Goal: Information Seeking & Learning: Compare options

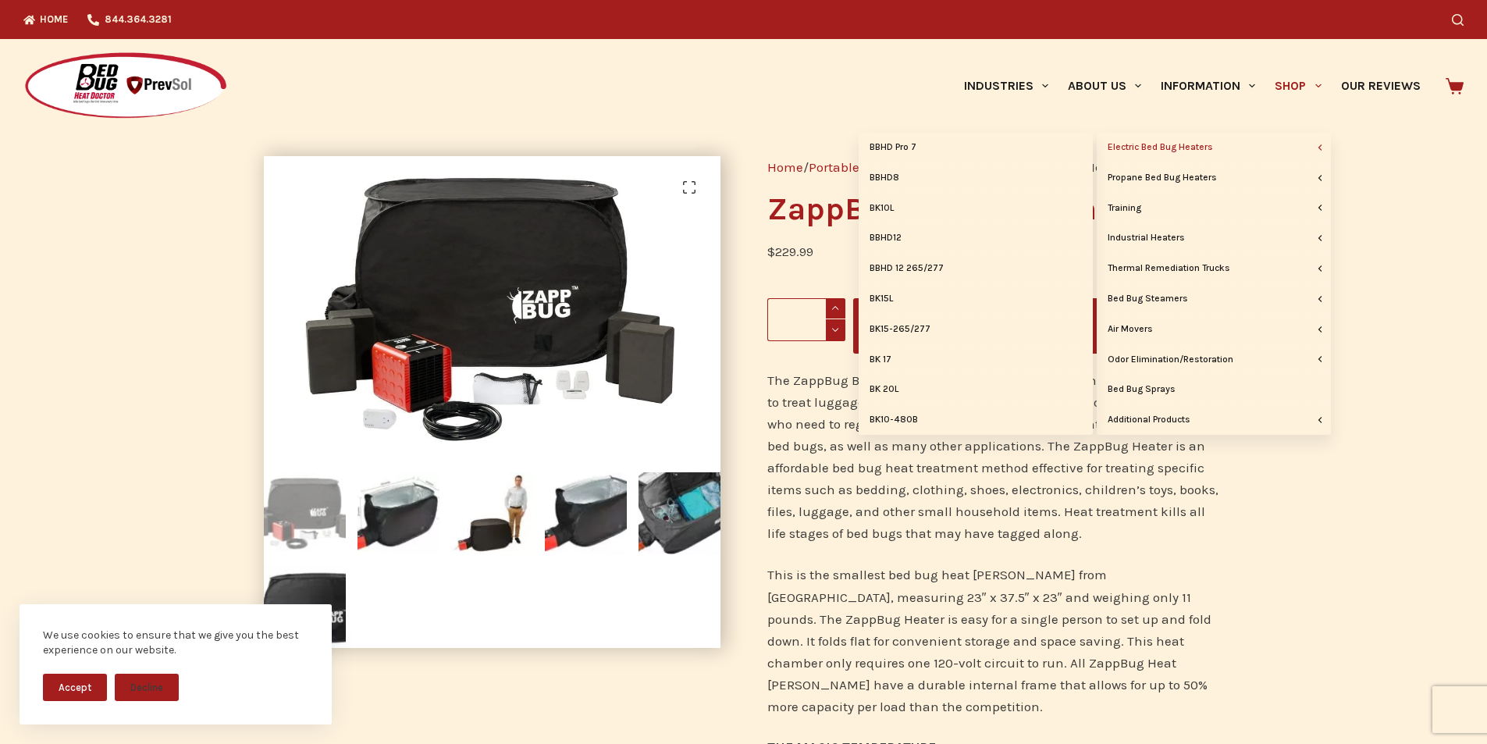
click at [1202, 142] on link "Electric Bed Bug Heaters" at bounding box center [1214, 148] width 234 height 30
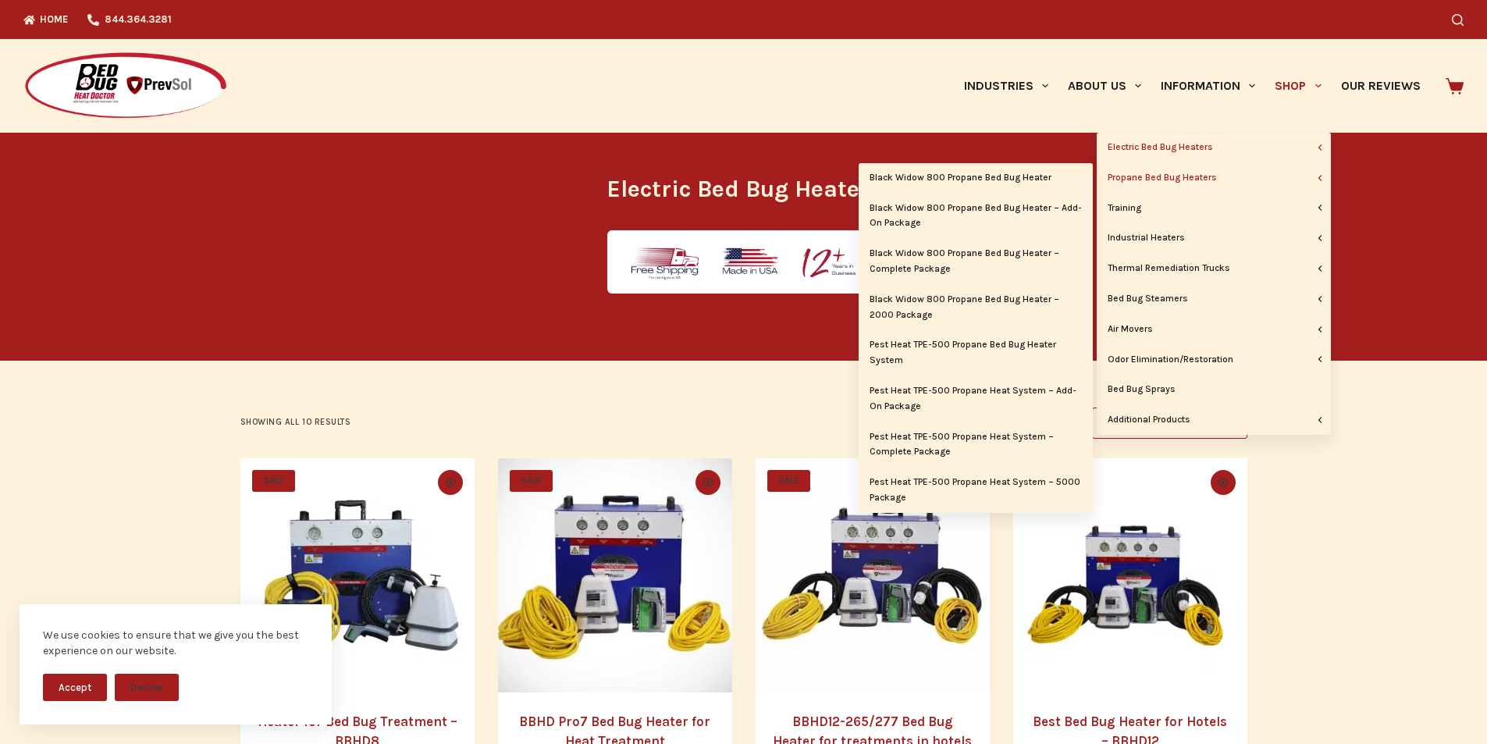
click at [1214, 175] on link "Propane Bed Bug Heaters" at bounding box center [1214, 178] width 234 height 30
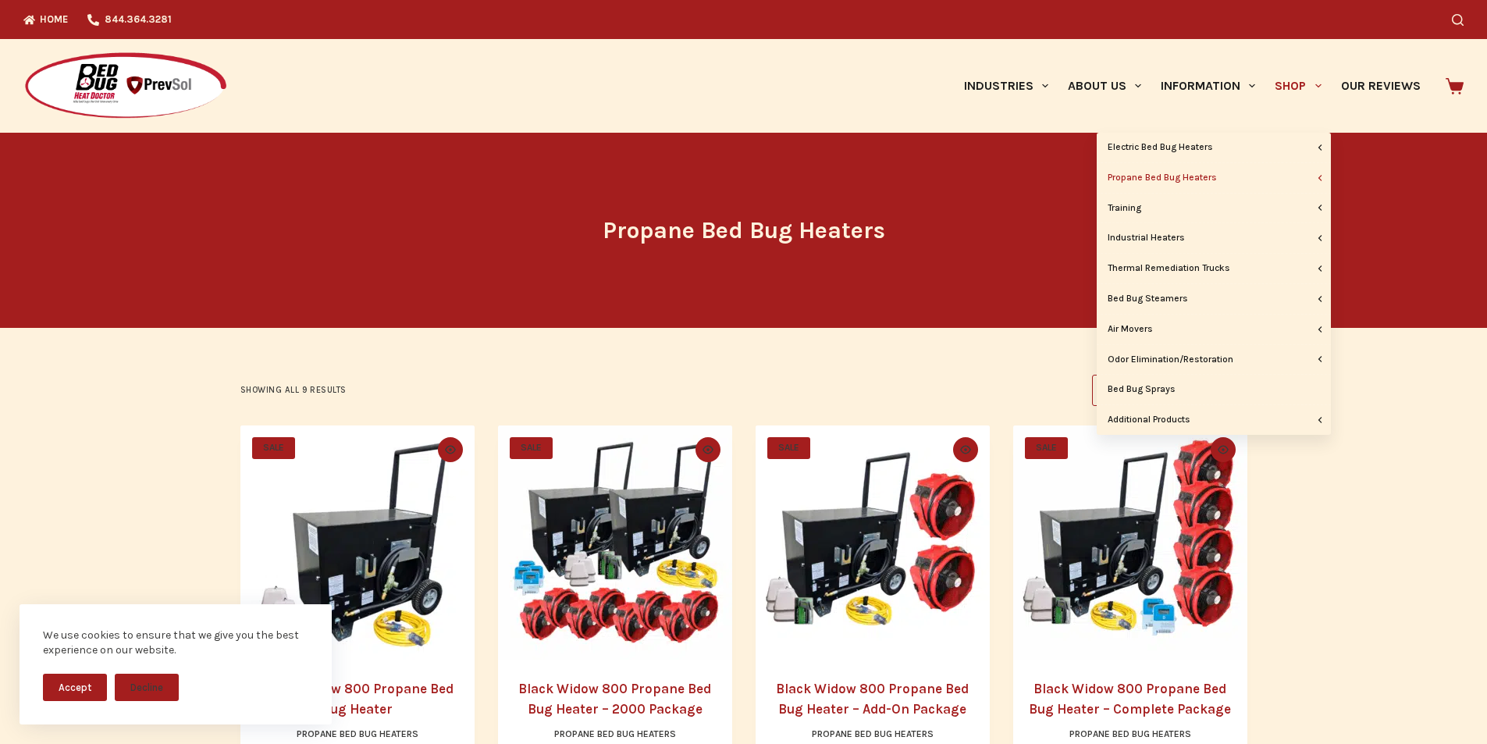
click at [1316, 81] on span "Primary" at bounding box center [1318, 86] width 19 height 19
drag, startPoint x: 1213, startPoint y: 262, endPoint x: 1223, endPoint y: 262, distance: 10.2
click at [1213, 262] on link "Thermal Remediation Trucks" at bounding box center [1214, 269] width 234 height 30
click at [1223, 267] on link "Thermal Remediation Trucks" at bounding box center [1214, 269] width 234 height 30
click at [1002, 265] on link "Thermal Remediation Truck" at bounding box center [976, 269] width 234 height 30
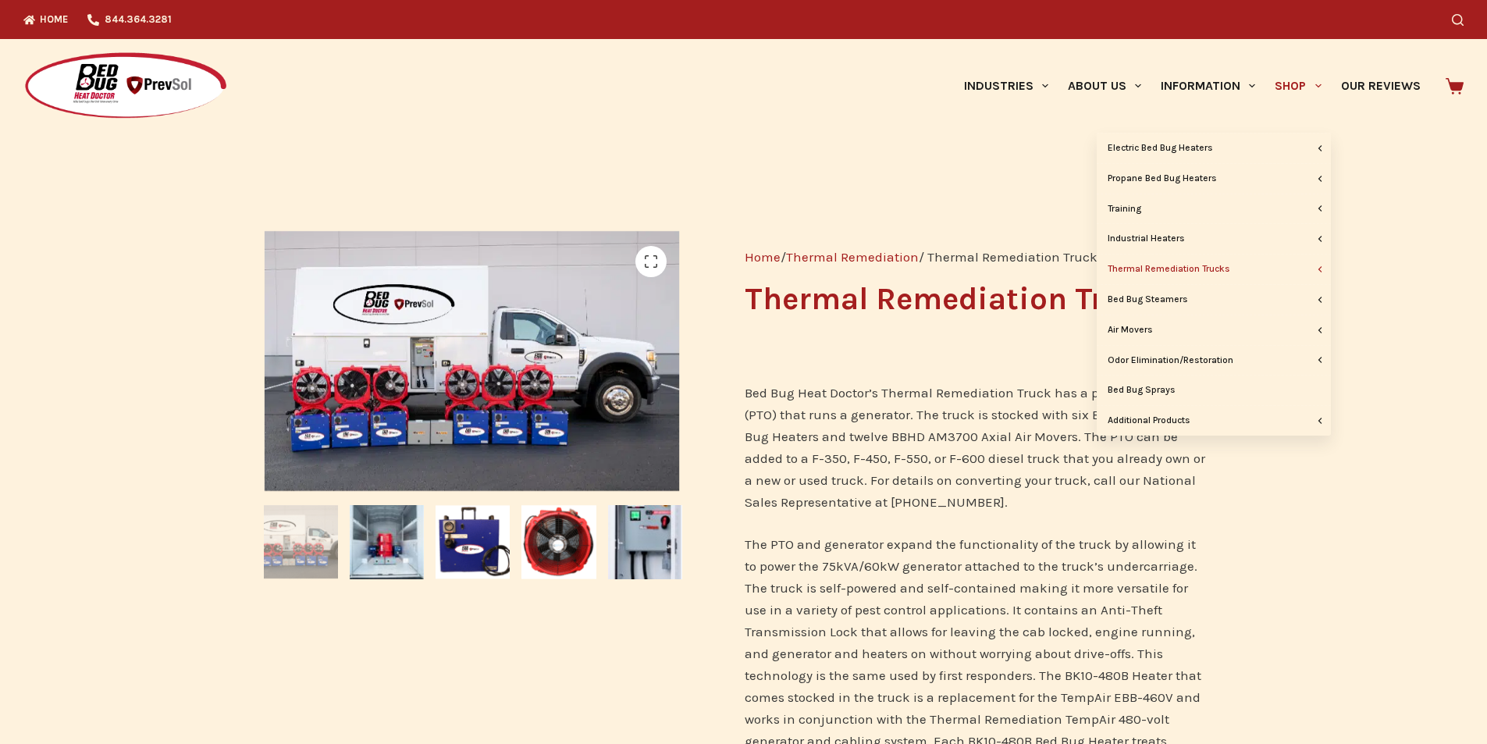
click at [1310, 86] on link "Shop" at bounding box center [1299, 86] width 66 height 94
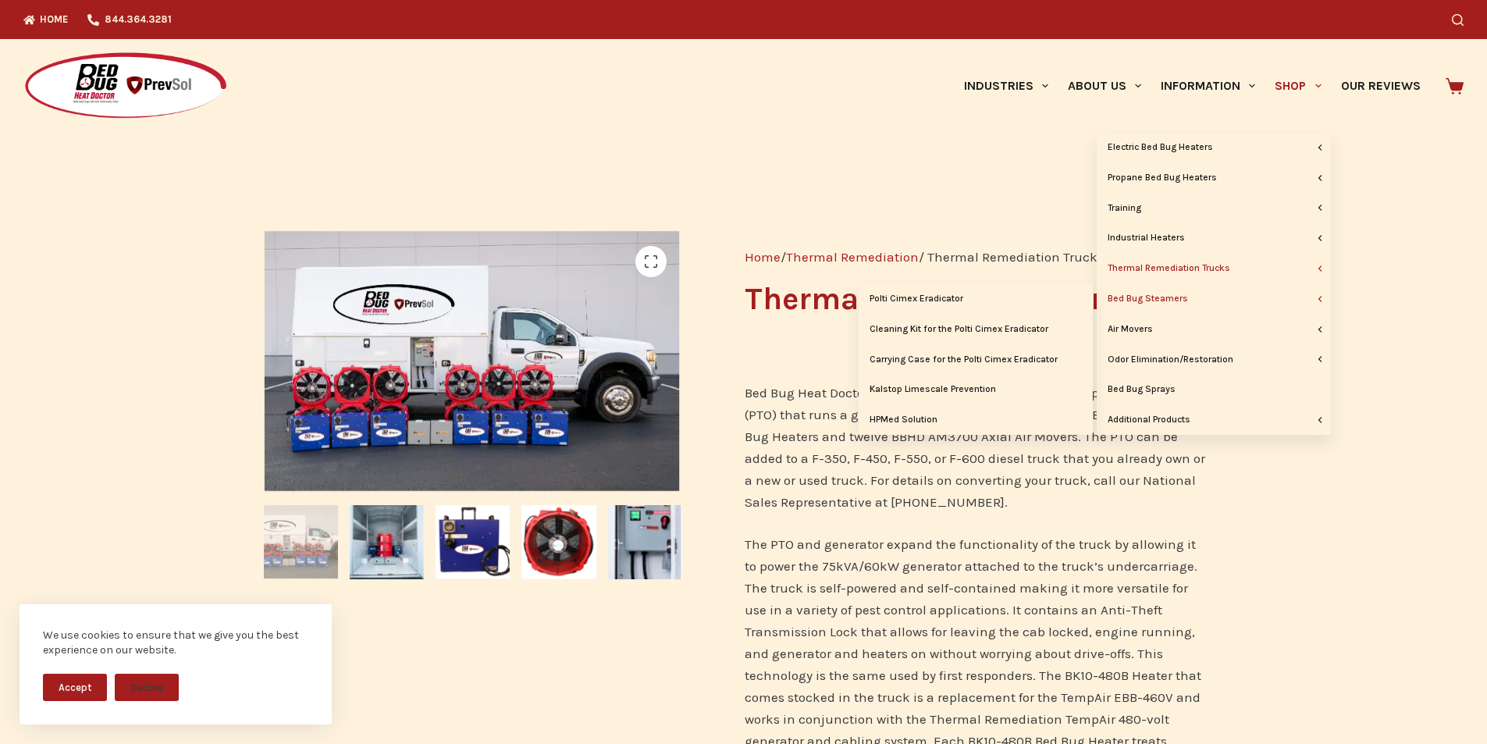
click at [1177, 296] on link "Bed Bug Steamers" at bounding box center [1214, 299] width 234 height 30
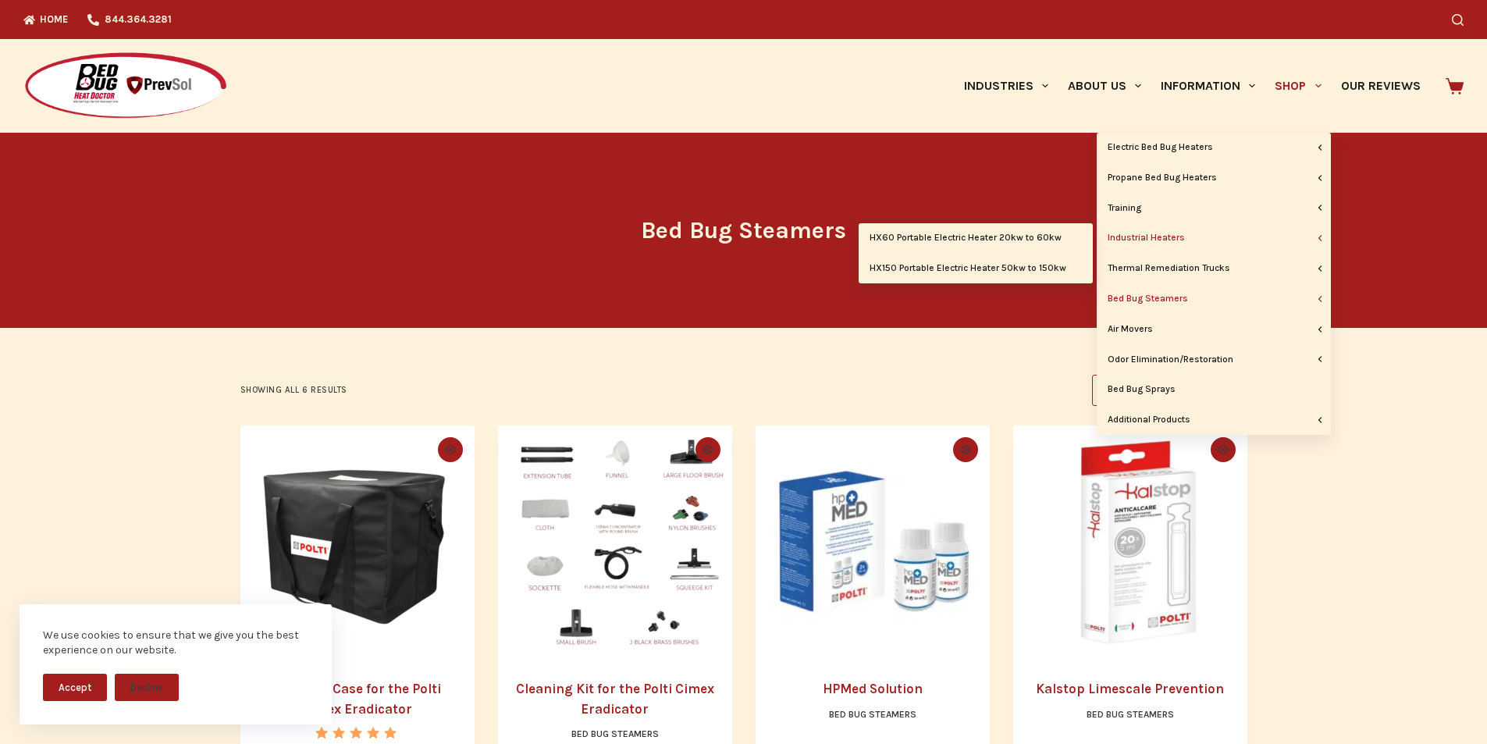
click at [1161, 233] on link "Industrial Heaters" at bounding box center [1214, 238] width 234 height 30
